Goal: Task Accomplishment & Management: Use online tool/utility

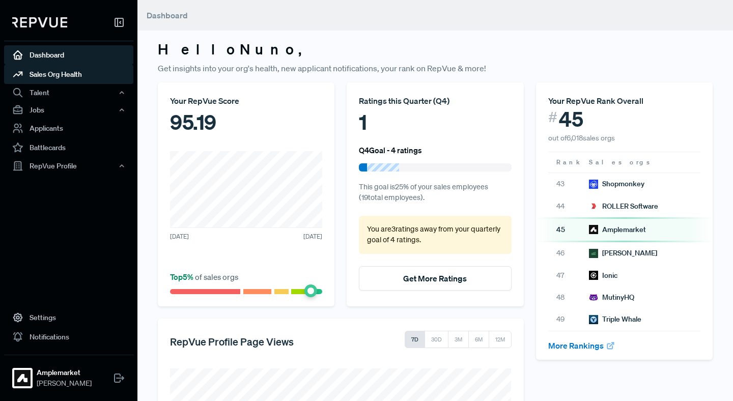
click at [62, 74] on link "Sales Org Health" at bounding box center [68, 74] width 129 height 19
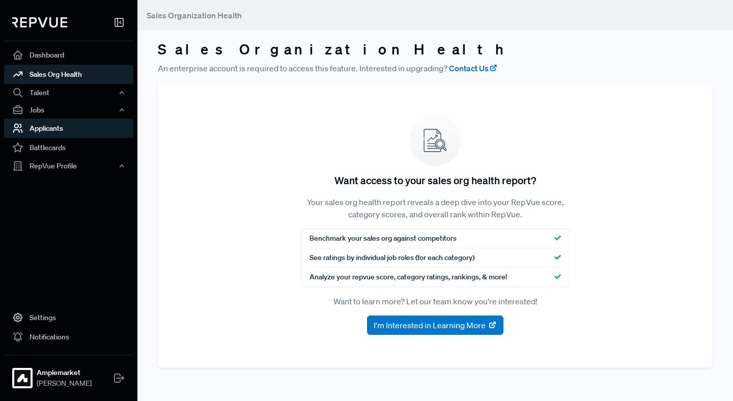
click at [51, 128] on link "Applicants" at bounding box center [68, 128] width 129 height 19
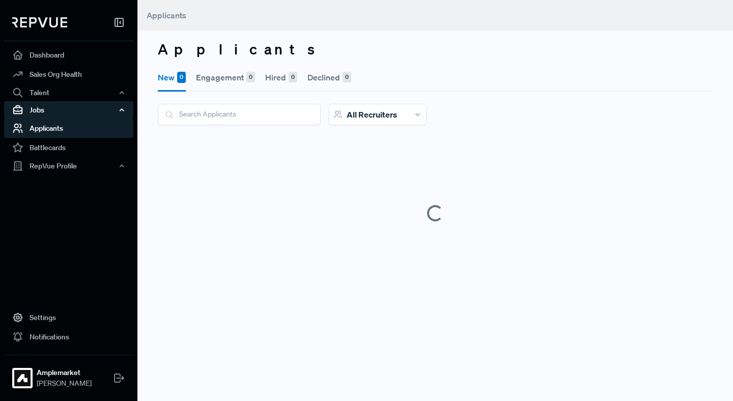
click at [78, 113] on div "Jobs" at bounding box center [68, 109] width 129 height 17
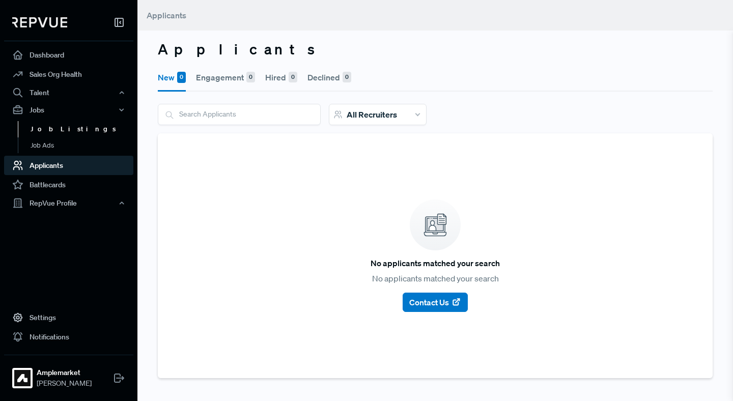
click at [56, 126] on link "Job Listings" at bounding box center [82, 129] width 129 height 16
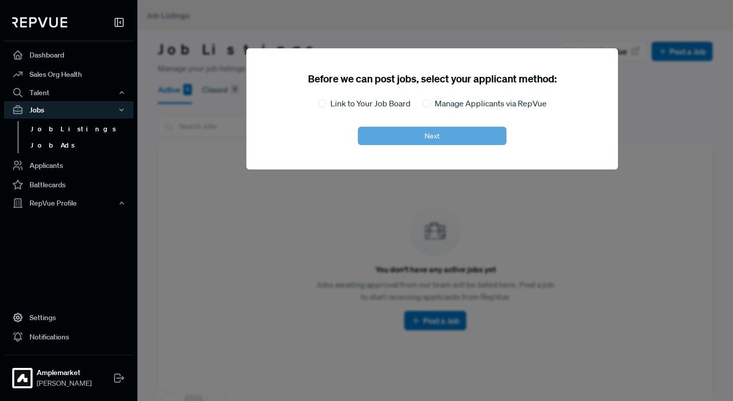
click at [53, 147] on link "Job Ads" at bounding box center [82, 145] width 129 height 16
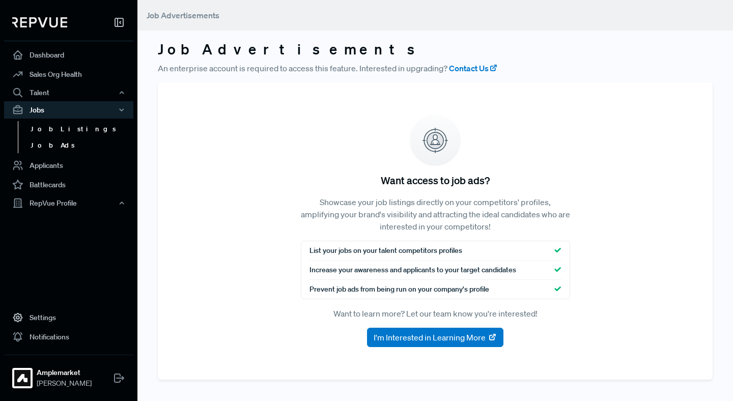
click at [53, 132] on link "Job Listings" at bounding box center [82, 129] width 129 height 16
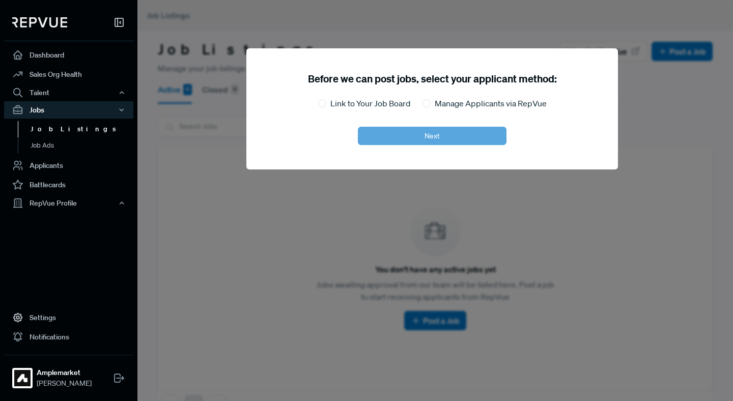
click at [367, 107] on label "Link to Your Job Board" at bounding box center [370, 103] width 80 height 12
click at [326, 107] on input "Link to Your Job Board" at bounding box center [322, 103] width 8 height 8
radio input "true"
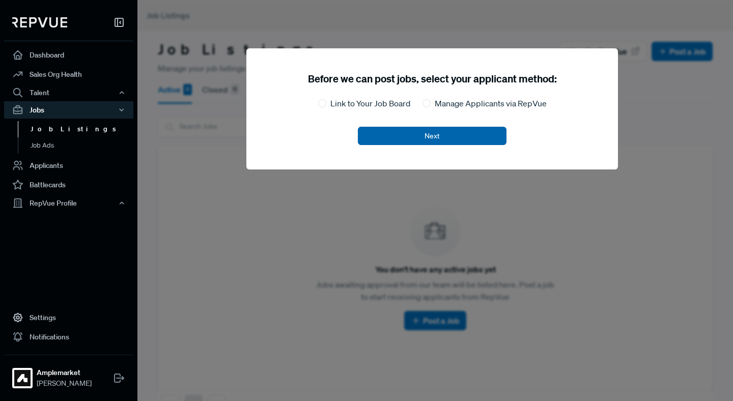
click at [422, 144] on button "Next" at bounding box center [432, 136] width 149 height 18
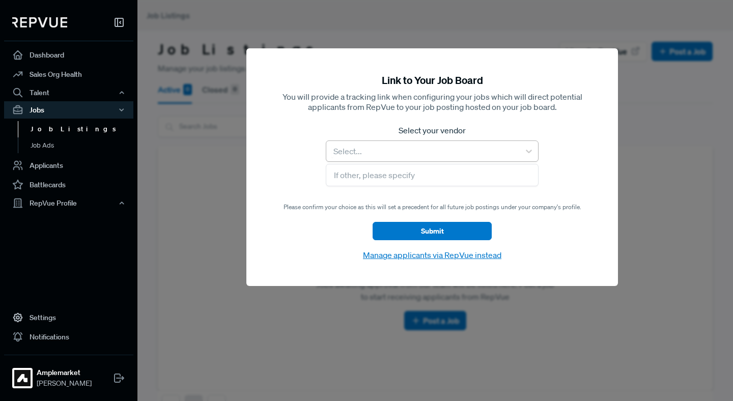
click at [448, 161] on div "Select..." at bounding box center [432, 150] width 213 height 21
type input "green"
click at [391, 181] on div "Greenhouse" at bounding box center [432, 178] width 213 height 20
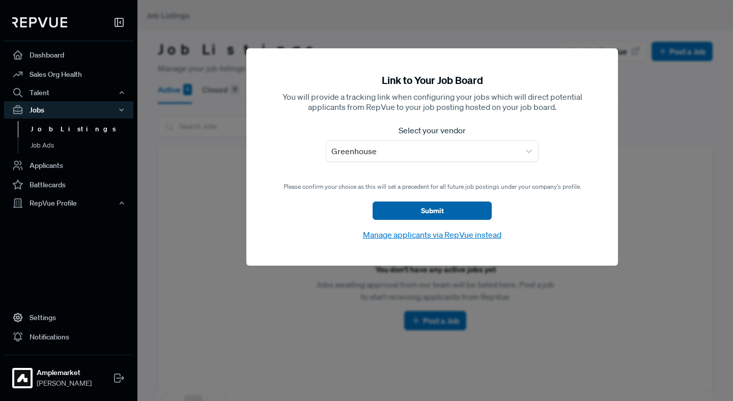
click at [426, 206] on button "Submit" at bounding box center [432, 211] width 119 height 18
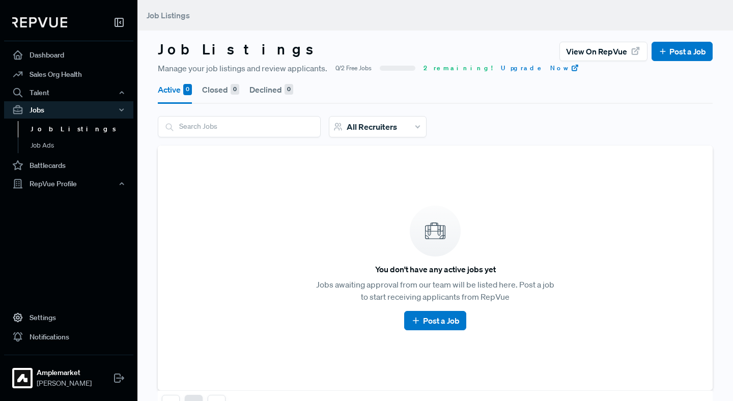
click at [221, 91] on button "Closed 0" at bounding box center [220, 89] width 37 height 28
click at [167, 91] on button "Active 0" at bounding box center [175, 89] width 34 height 28
click at [36, 316] on link "Settings" at bounding box center [68, 317] width 129 height 19
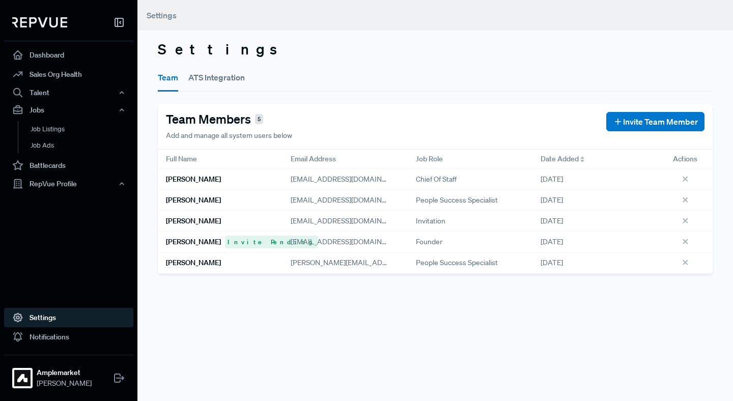
click at [228, 79] on button "ATS Integration" at bounding box center [216, 77] width 56 height 28
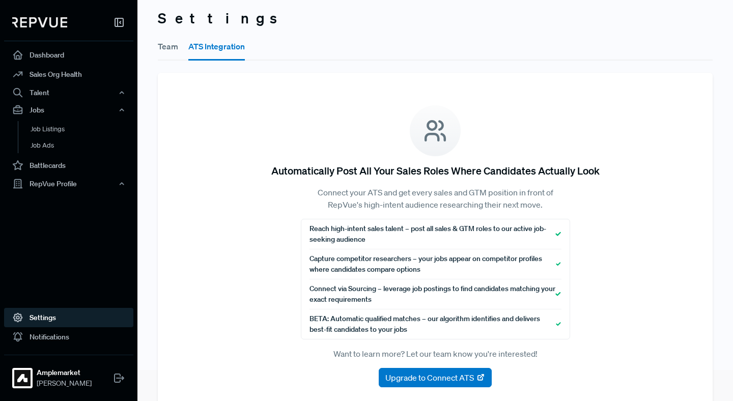
scroll to position [50, 0]
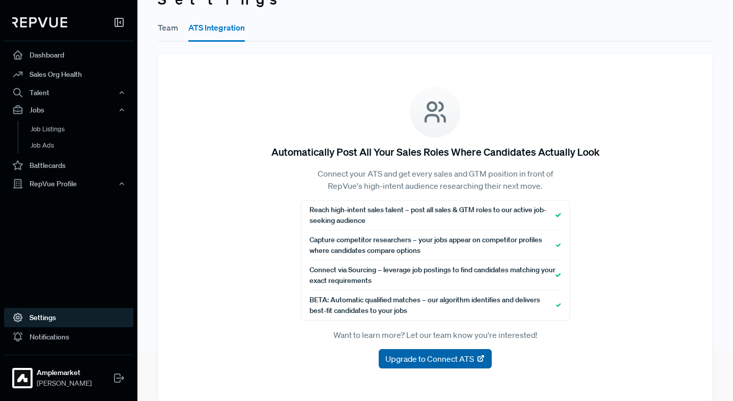
click at [450, 361] on span "Upgrade to Connect ATS" at bounding box center [429, 359] width 89 height 12
click at [159, 30] on button "Team" at bounding box center [168, 27] width 20 height 28
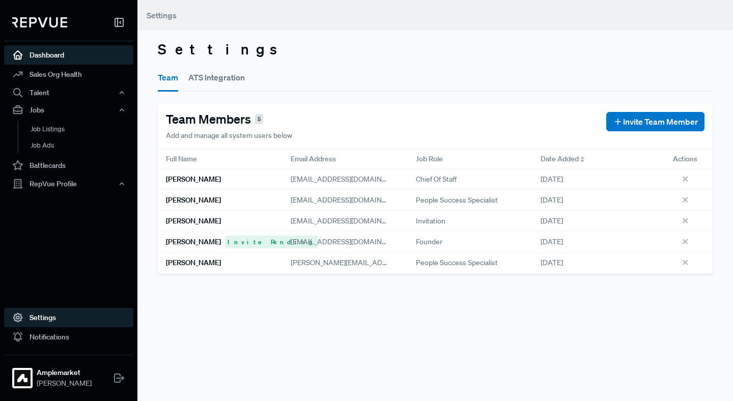
click at [50, 48] on link "Dashboard" at bounding box center [68, 54] width 129 height 19
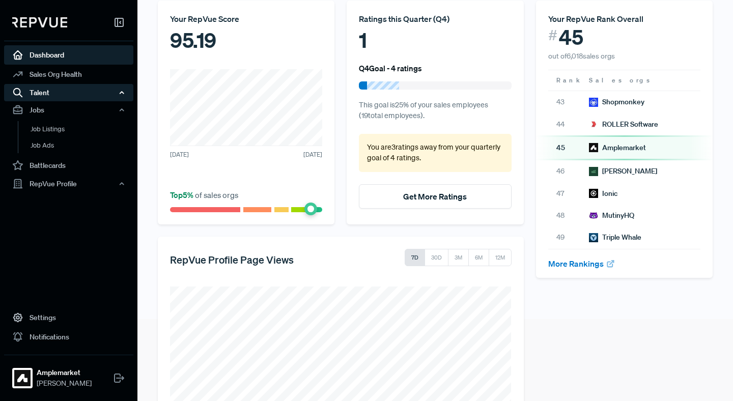
scroll to position [79, 0]
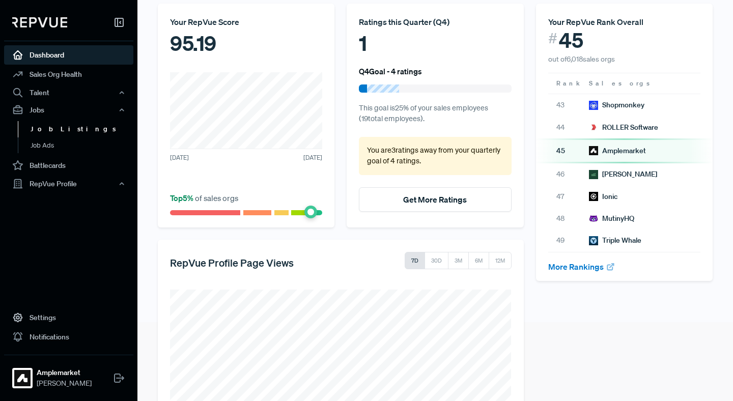
click at [66, 124] on link "Job Listings" at bounding box center [82, 129] width 129 height 16
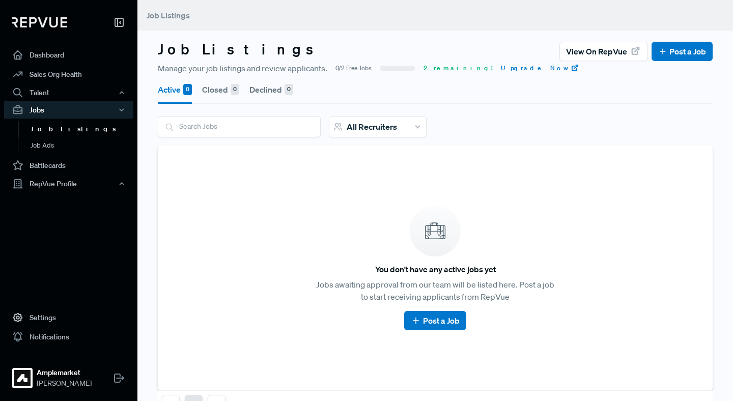
click at [63, 130] on link "Job Listings" at bounding box center [82, 129] width 129 height 16
click at [440, 72] on span "2 remaining!" at bounding box center [457, 68] width 69 height 9
click at [431, 67] on span "2 remaining!" at bounding box center [457, 68] width 69 height 9
click at [671, 49] on link "Post a Job" at bounding box center [682, 51] width 48 height 12
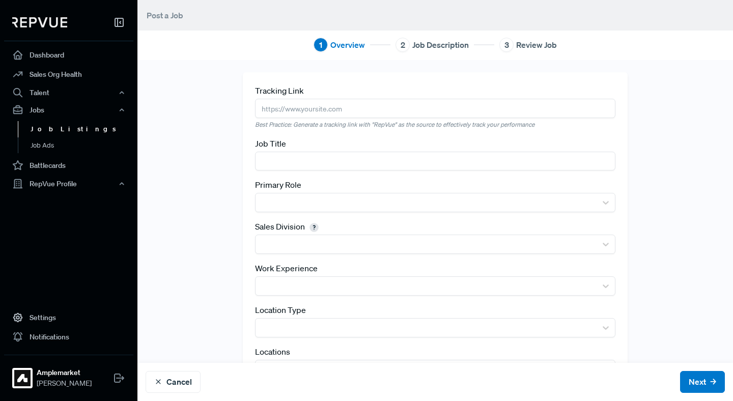
click at [60, 127] on link "Job Listings" at bounding box center [82, 129] width 129 height 16
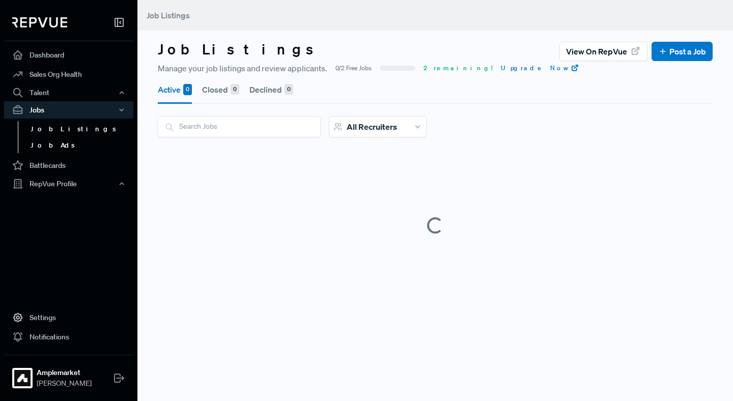
click at [46, 143] on link "Job Ads" at bounding box center [82, 145] width 129 height 16
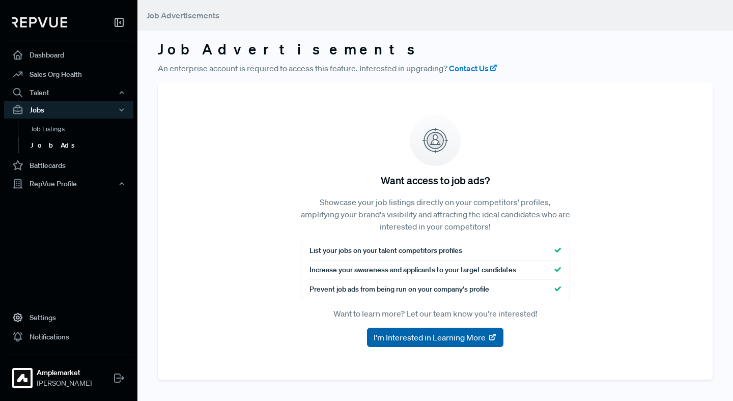
click at [409, 332] on span "I'm Interested in Learning More" at bounding box center [430, 337] width 112 height 12
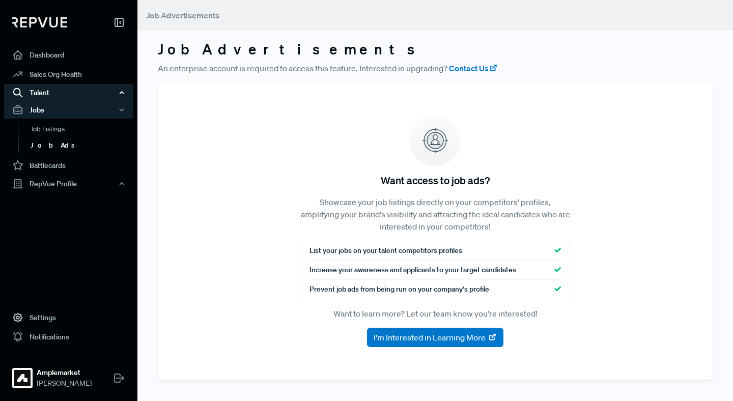
click at [43, 93] on div "Talent" at bounding box center [68, 92] width 129 height 17
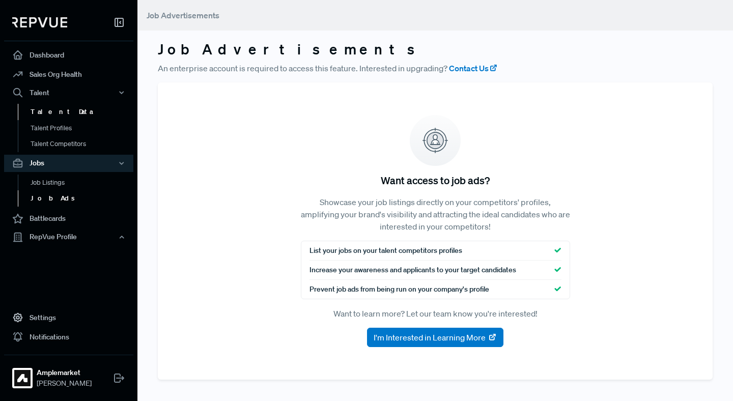
click at [73, 117] on link "Talent Data" at bounding box center [82, 112] width 129 height 16
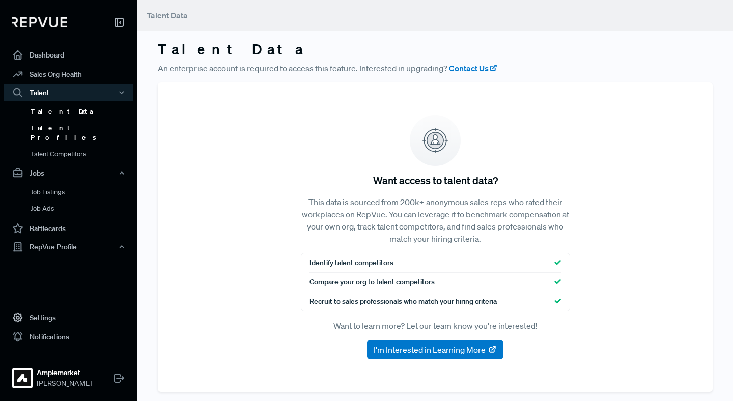
click at [68, 129] on link "Talent Profiles" at bounding box center [82, 133] width 129 height 26
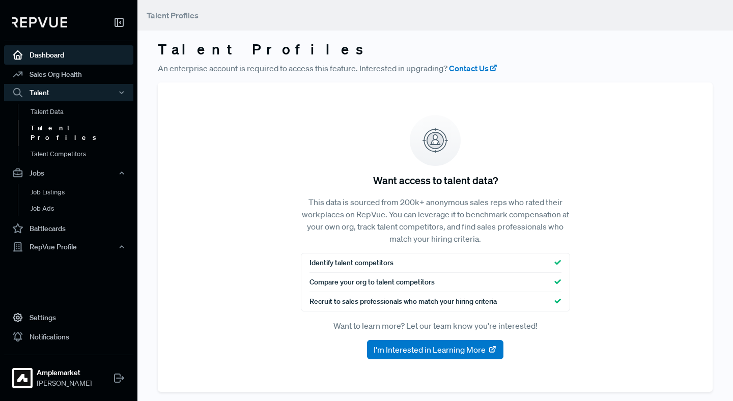
click at [38, 59] on link "Dashboard" at bounding box center [68, 54] width 129 height 19
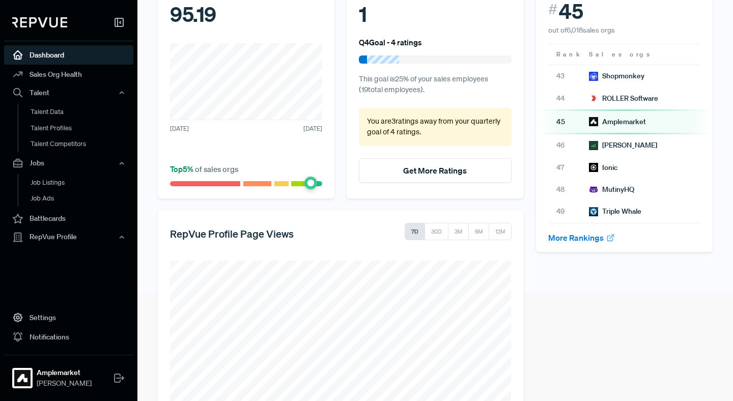
scroll to position [63, 0]
